Goal: Information Seeking & Learning: Find specific fact

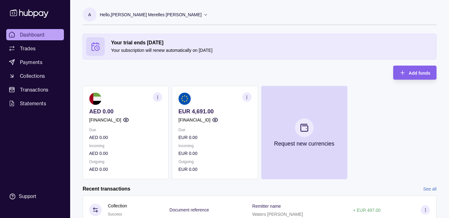
click at [218, 119] on icon "button" at bounding box center [215, 120] width 6 height 6
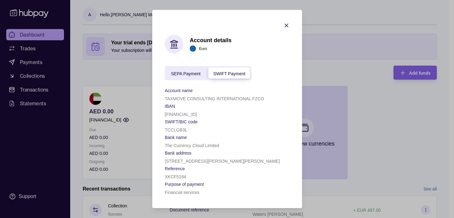
click at [183, 62] on div "Account details Euro SEPA Payment SWIFT Payment Account name TAXMOVE CONSULTING…" at bounding box center [227, 115] width 125 height 161
click at [181, 73] on span "SEPA Payment" at bounding box center [186, 73] width 30 height 5
click at [233, 69] on div "SEPA Payment SWIFT Payment" at bounding box center [208, 73] width 87 height 14
click at [231, 73] on span "SWIFT Payment" at bounding box center [229, 73] width 32 height 5
click at [187, 72] on span "SEPA Payment" at bounding box center [186, 73] width 30 height 5
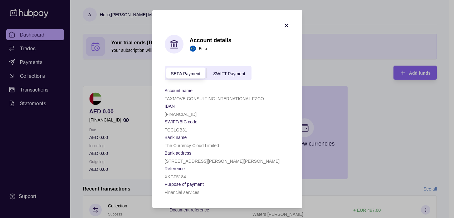
drag, startPoint x: 224, startPoint y: 113, endPoint x: 161, endPoint y: 108, distance: 62.9
click at [161, 108] on section "Account details Euro SEPA Payment SWIFT Payment Account name TAXMOVE CONSULTING…" at bounding box center [227, 109] width 150 height 198
copy div "IBAN GB20TCCL00997907542009"
click at [217, 71] on span "SWIFT Payment" at bounding box center [229, 73] width 32 height 5
click at [186, 72] on span "SEPA Payment" at bounding box center [186, 73] width 30 height 5
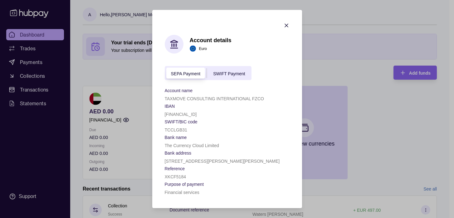
click at [234, 79] on div "SEPA Payment SWIFT Payment" at bounding box center [208, 73] width 87 height 14
click at [233, 74] on span "SWIFT Payment" at bounding box center [229, 73] width 32 height 5
click at [187, 75] on span "SEPA Payment" at bounding box center [186, 73] width 30 height 5
click at [227, 72] on span "SWIFT Payment" at bounding box center [229, 73] width 32 height 5
click at [179, 70] on div "SEPA Payment" at bounding box center [186, 72] width 42 height 7
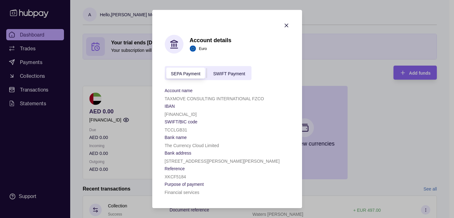
click at [179, 70] on div "SEPA Payment" at bounding box center [186, 72] width 42 height 7
click at [288, 26] on icon "button" at bounding box center [286, 25] width 6 height 6
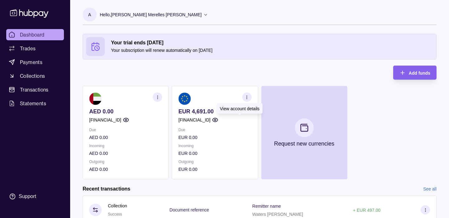
click at [218, 120] on icon "button" at bounding box center [215, 120] width 6 height 6
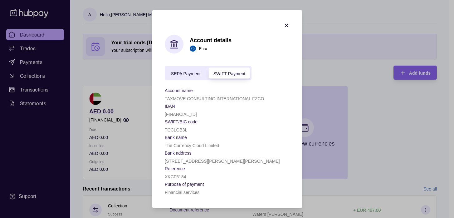
click at [182, 73] on span "SEPA Payment" at bounding box center [186, 73] width 30 height 5
click at [285, 25] on icon "button" at bounding box center [286, 25] width 3 height 3
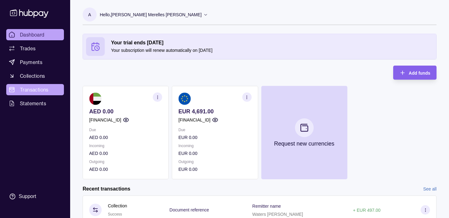
click at [33, 89] on span "Transactions" at bounding box center [34, 89] width 29 height 7
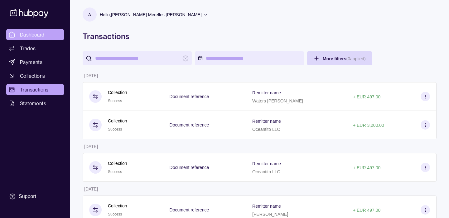
click at [33, 34] on span "Dashboard" at bounding box center [32, 34] width 25 height 7
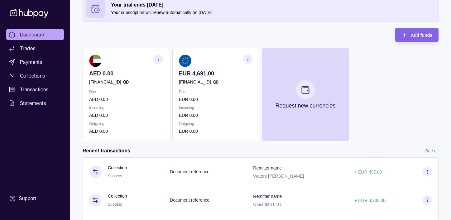
scroll to position [109, 0]
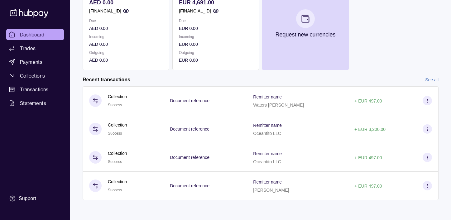
scroll to position [108, 0]
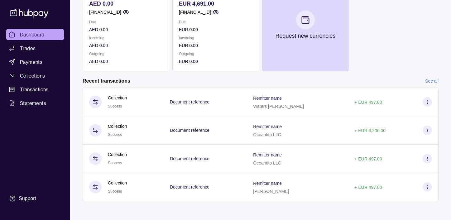
click at [44, 34] on span "Dashboard" at bounding box center [32, 34] width 25 height 7
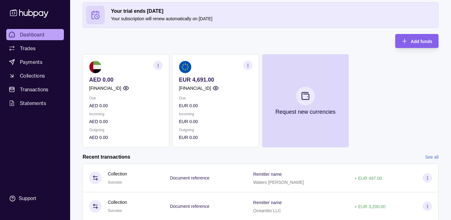
scroll to position [109, 0]
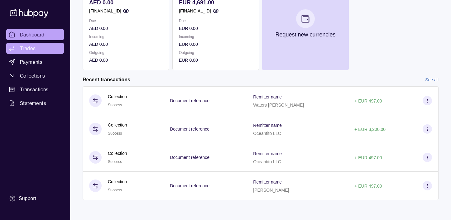
click at [24, 49] on span "Trades" at bounding box center [28, 48] width 16 height 7
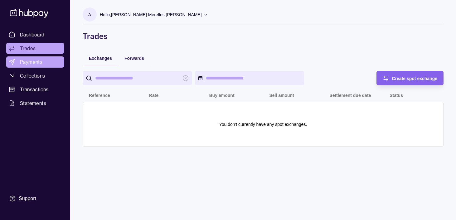
click at [32, 63] on span "Payments" at bounding box center [31, 61] width 22 height 7
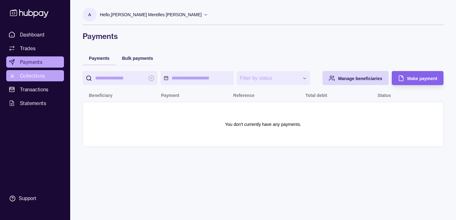
click at [43, 77] on span "Collections" at bounding box center [32, 75] width 25 height 7
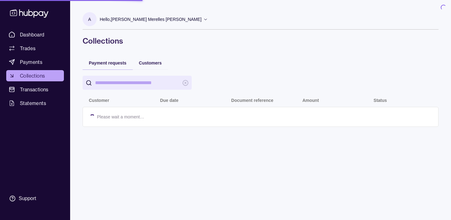
click at [43, 91] on span "Transactions" at bounding box center [34, 89] width 29 height 7
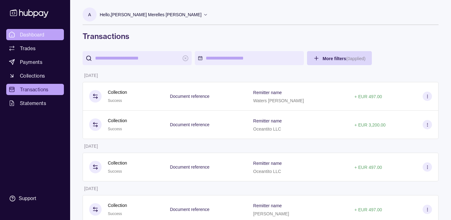
click at [33, 34] on span "Dashboard" at bounding box center [32, 34] width 25 height 7
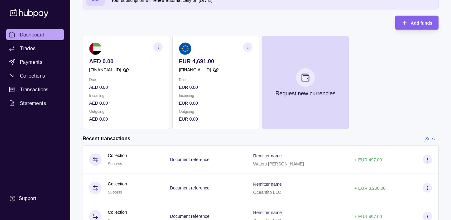
scroll to position [109, 0]
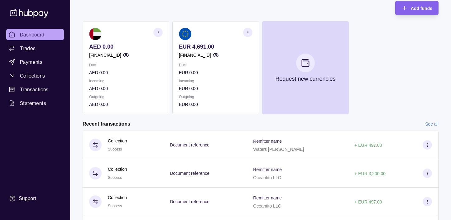
scroll to position [109, 0]
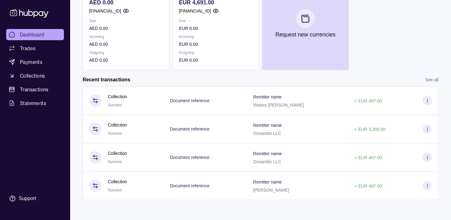
click at [41, 36] on span "Dashboard" at bounding box center [32, 34] width 25 height 7
